Goal: Information Seeking & Learning: Learn about a topic

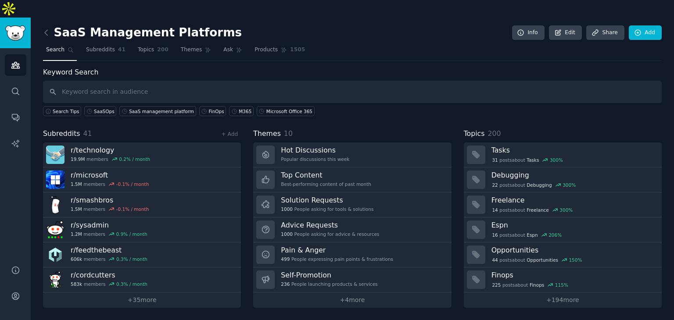
click at [154, 81] on input "text" at bounding box center [352, 92] width 619 height 22
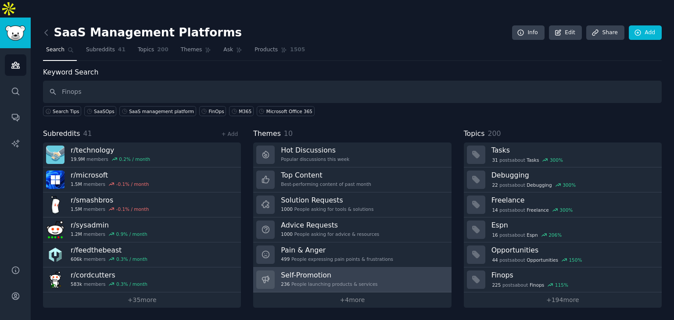
type input "Finops"
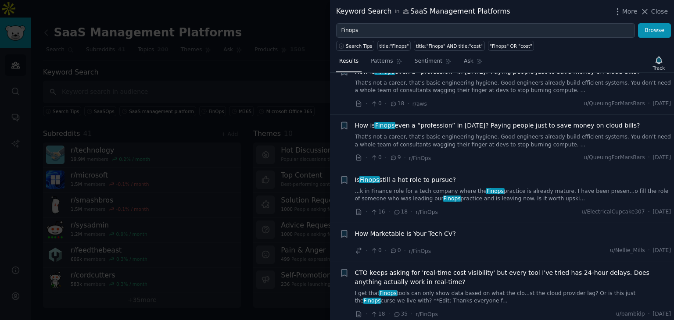
scroll to position [921, 0]
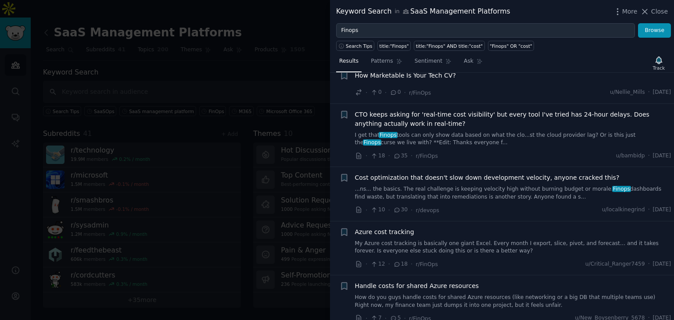
click at [494, 173] on span "Cost optimization that doesn't slow down development velocity, anyone cracked t…" at bounding box center [487, 177] width 265 height 9
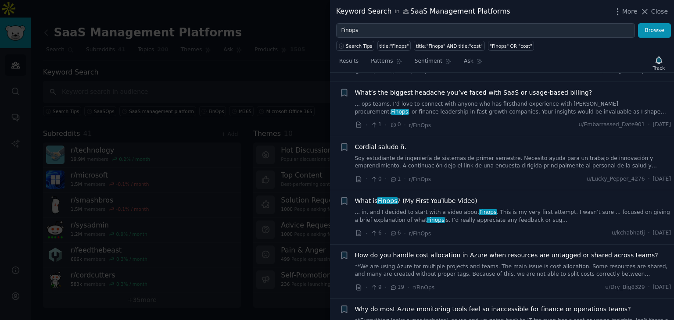
scroll to position [2014, 0]
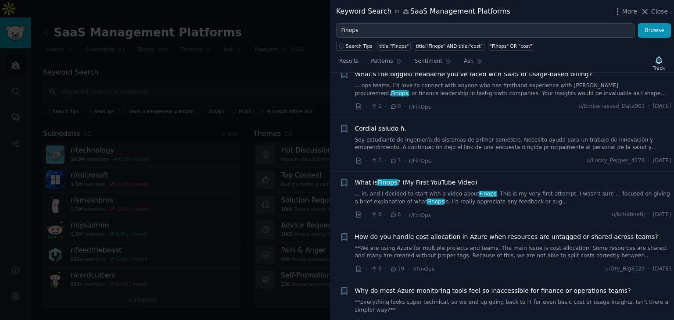
click at [452, 287] on span "Why do most Azure monitoring tools feel so inaccessible for finance or operatio…" at bounding box center [493, 291] width 276 height 9
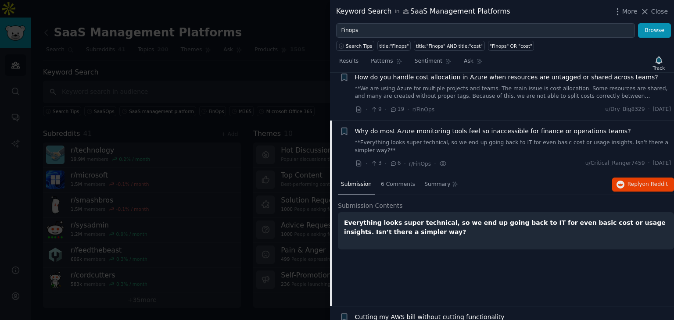
scroll to position [2041, 0]
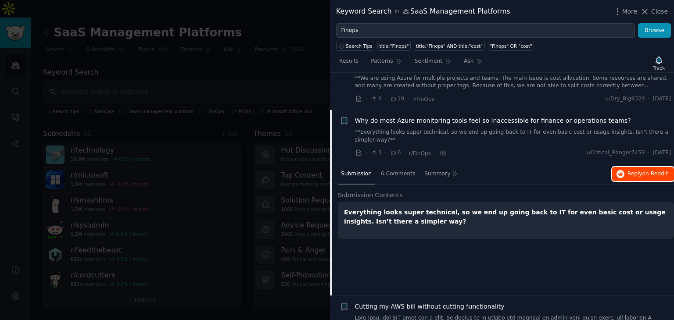
click at [634, 170] on span "Reply on Reddit" at bounding box center [647, 174] width 40 height 8
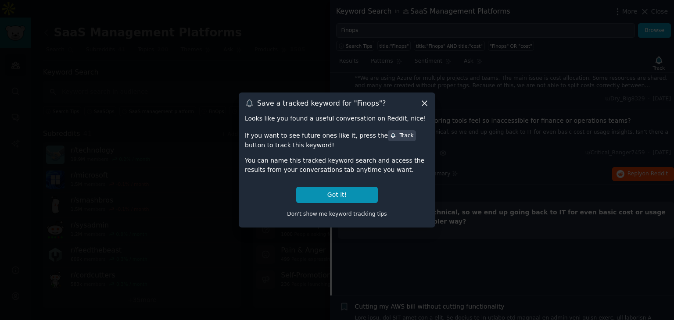
click at [423, 103] on icon at bounding box center [424, 103] width 9 height 9
